Goal: Use online tool/utility: Use online tool/utility

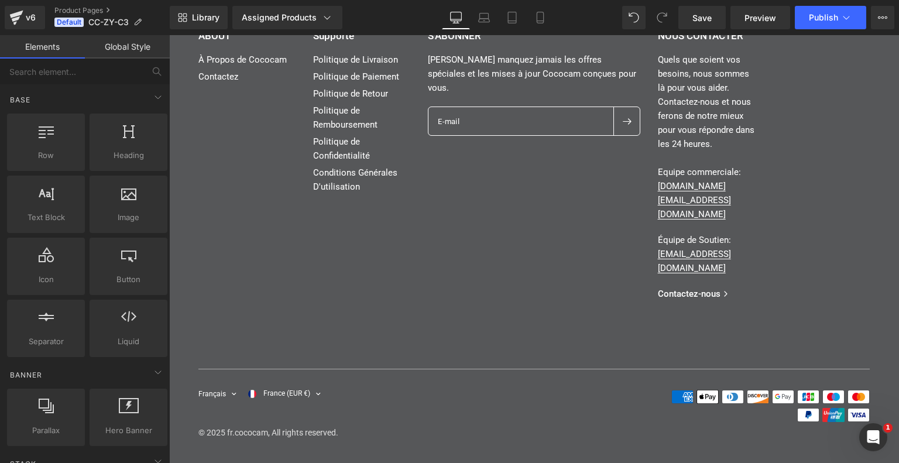
scroll to position [5565, 0]
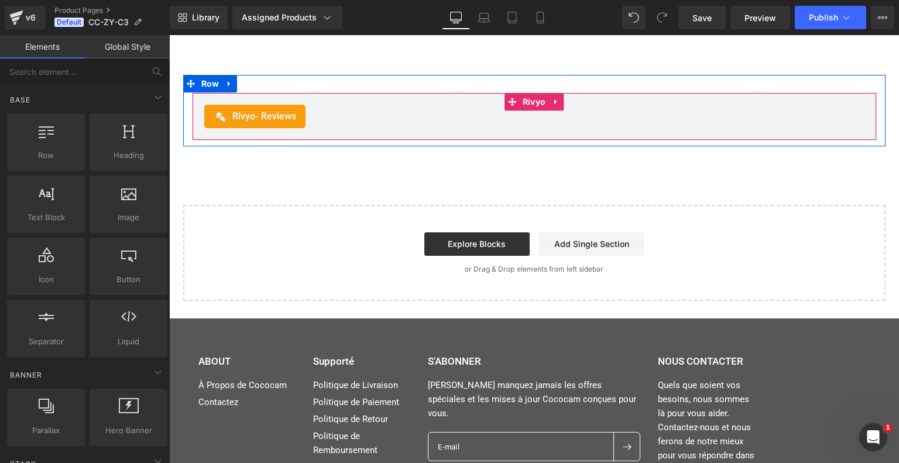
click at [357, 128] on div "Rivyo - Reviews" at bounding box center [534, 116] width 660 height 23
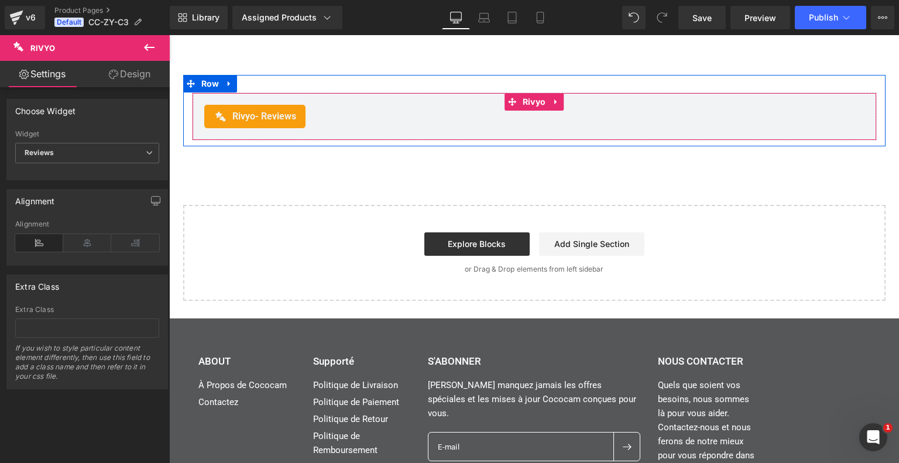
click at [280, 122] on span "- Reviews" at bounding box center [275, 116] width 41 height 11
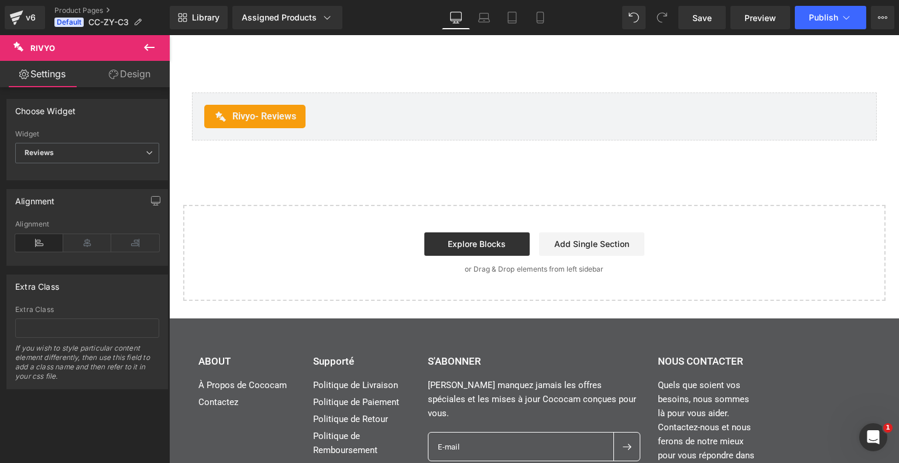
click at [147, 47] on icon at bounding box center [149, 47] width 11 height 7
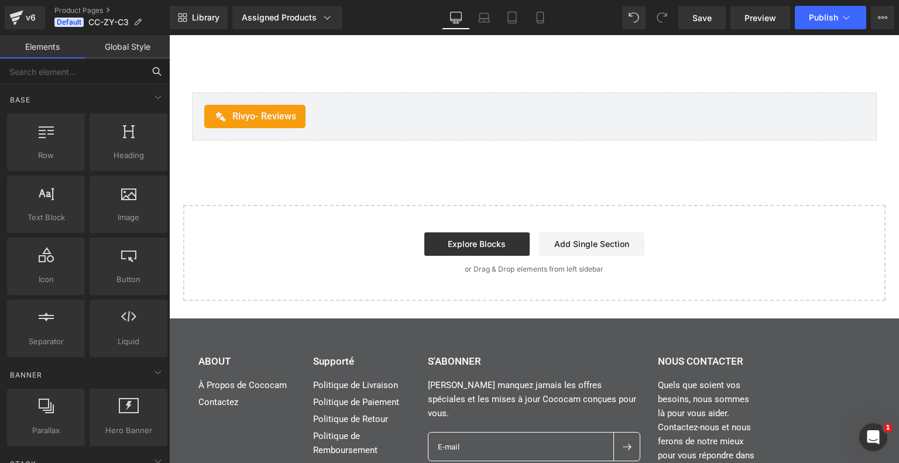
click at [107, 76] on input "text" at bounding box center [72, 72] width 144 height 26
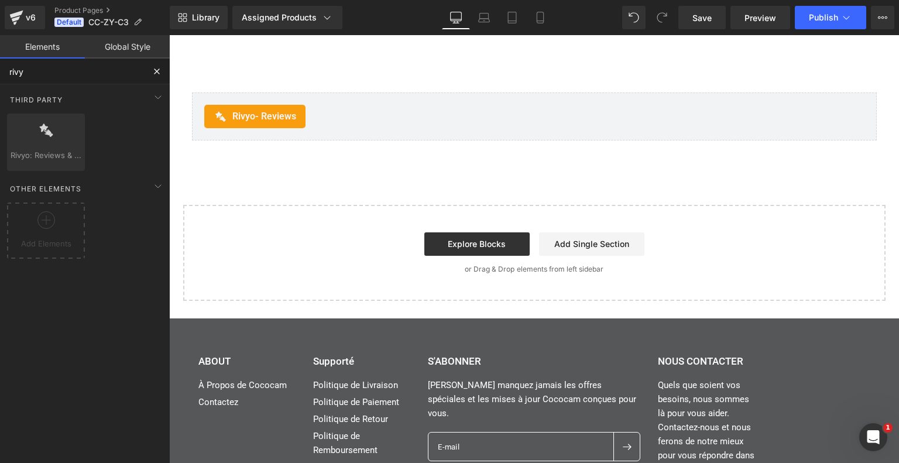
type input "rivy"
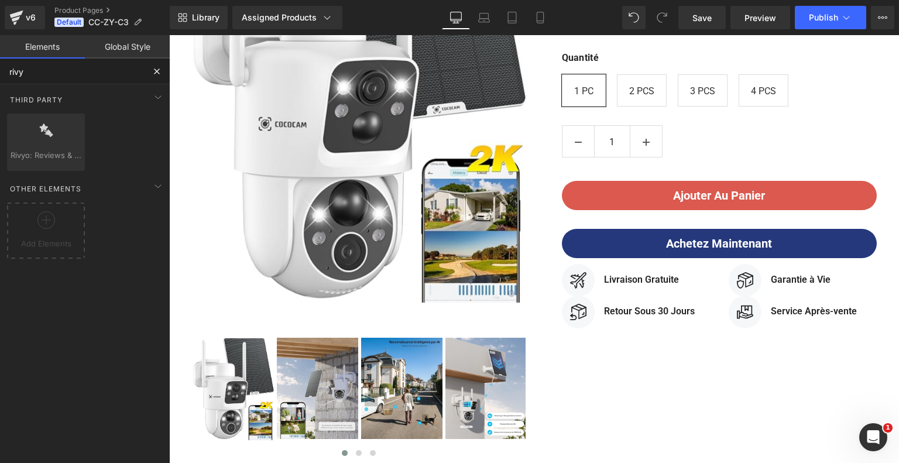
scroll to position [0, 0]
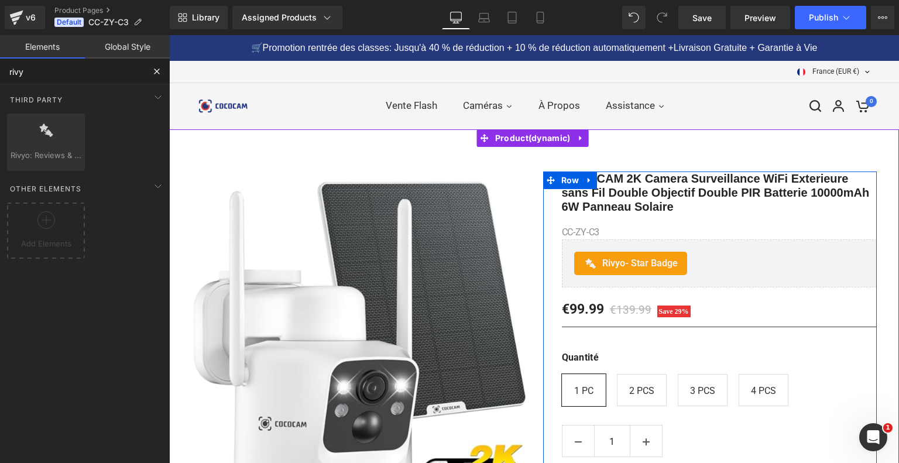
click at [695, 254] on span at bounding box center [701, 249] width 12 height 14
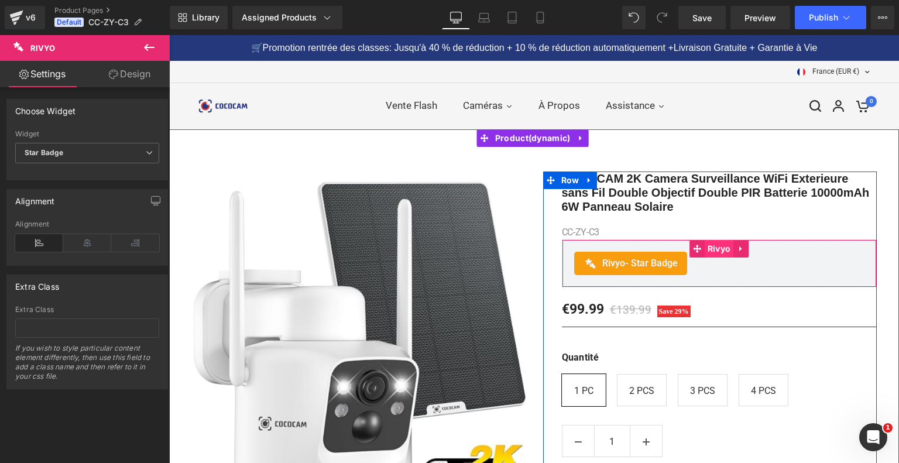
click at [721, 246] on span "Rivyo" at bounding box center [718, 249] width 29 height 18
click at [606, 252] on div "Rivyo - Star Badge" at bounding box center [630, 263] width 113 height 23
click at [726, 250] on span "Rivyo" at bounding box center [718, 249] width 29 height 18
click at [742, 250] on icon at bounding box center [741, 249] width 8 height 9
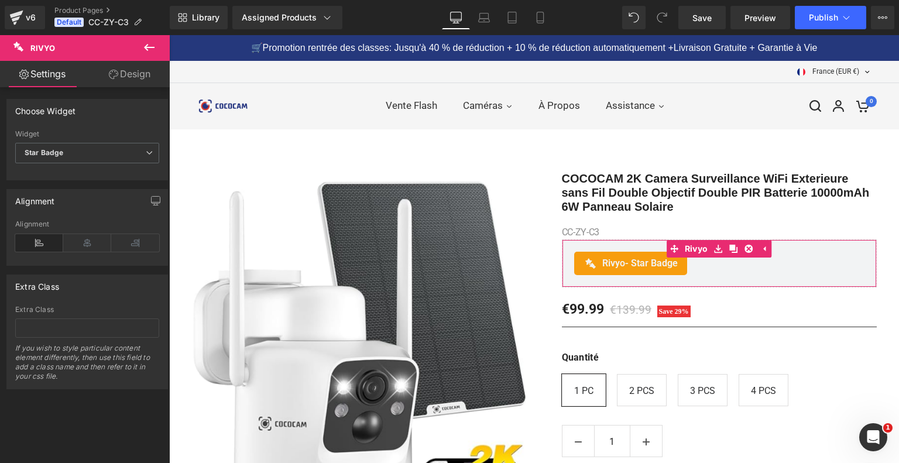
click at [143, 116] on div "Choose Widget" at bounding box center [87, 110] width 160 height 22
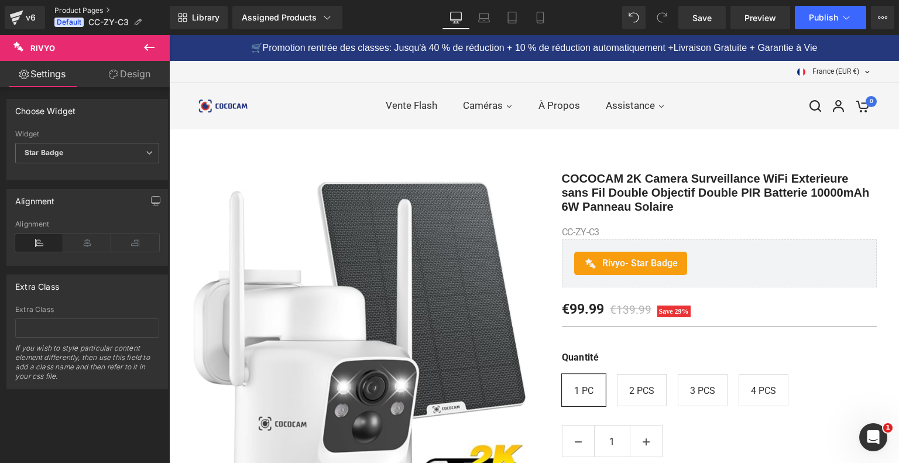
click at [74, 8] on link "Product Pages" at bounding box center [111, 10] width 115 height 9
